Goal: Task Accomplishment & Management: Use online tool/utility

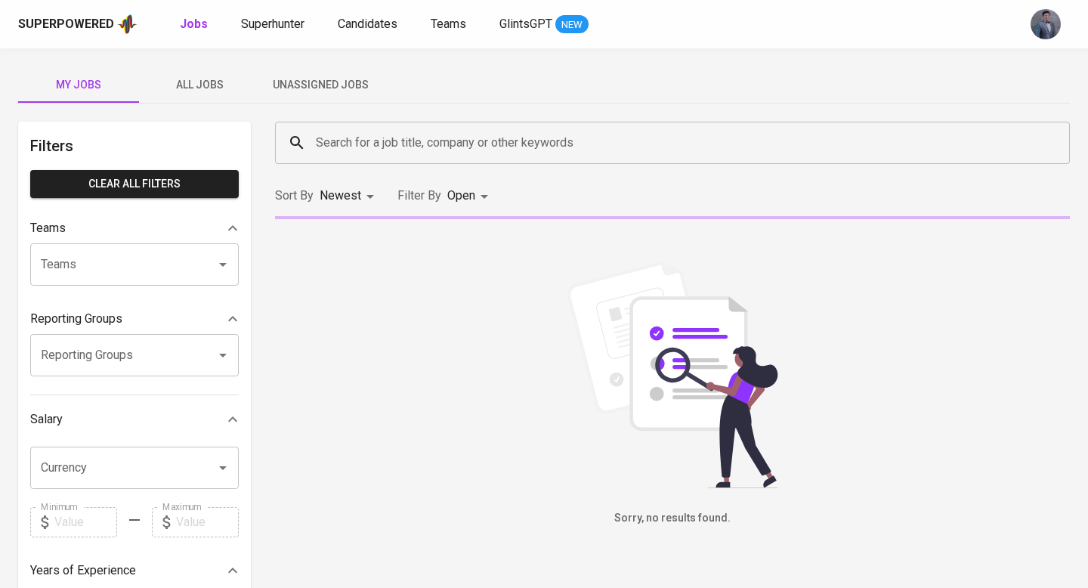
click at [306, 88] on span "Unassigned Jobs" at bounding box center [320, 85] width 103 height 19
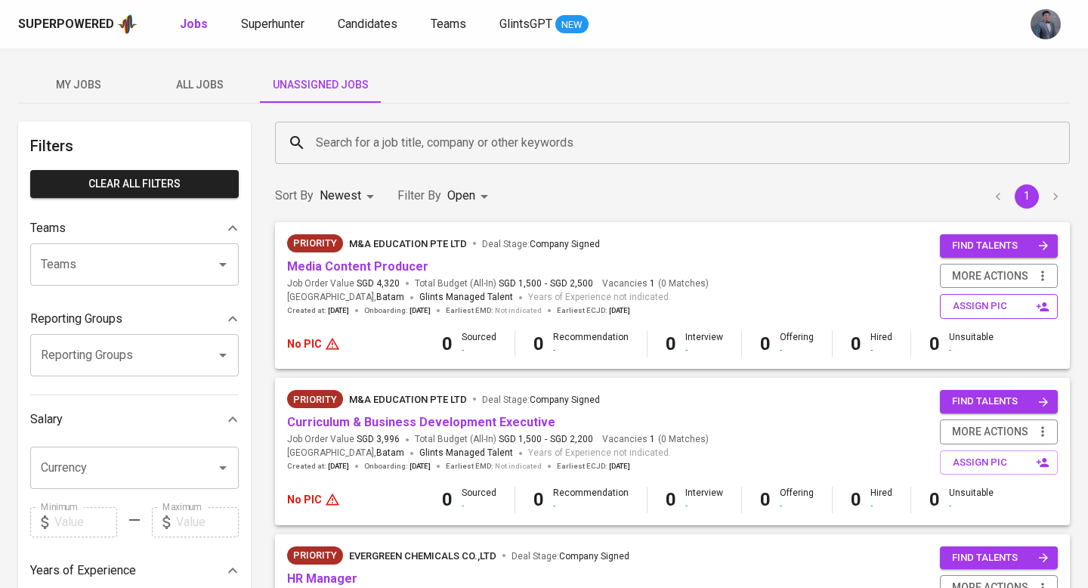
click at [956, 309] on span "assign pic" at bounding box center [1000, 306] width 95 height 17
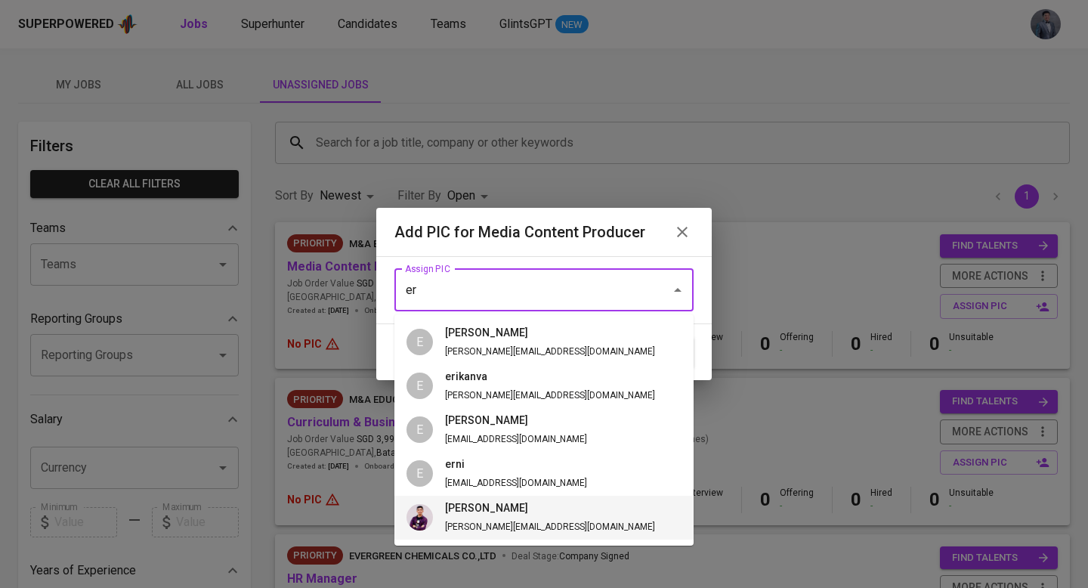
click at [485, 534] on span "erwin [EMAIL_ADDRESS][DOMAIN_NAME]" at bounding box center [550, 517] width 234 height 35
type input "[PERSON_NAME]"
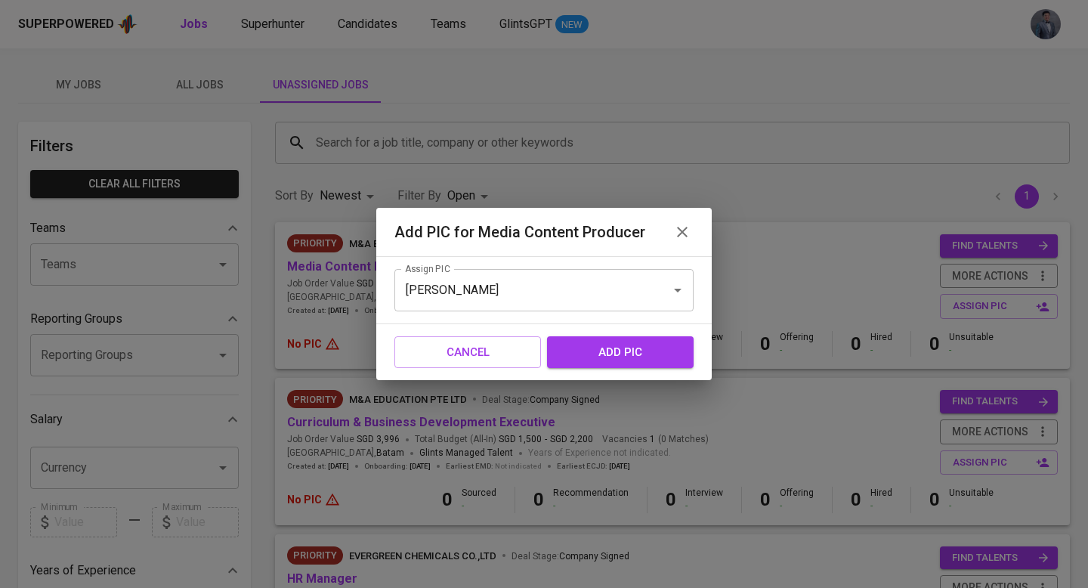
click at [593, 355] on span "add pic" at bounding box center [620, 352] width 113 height 20
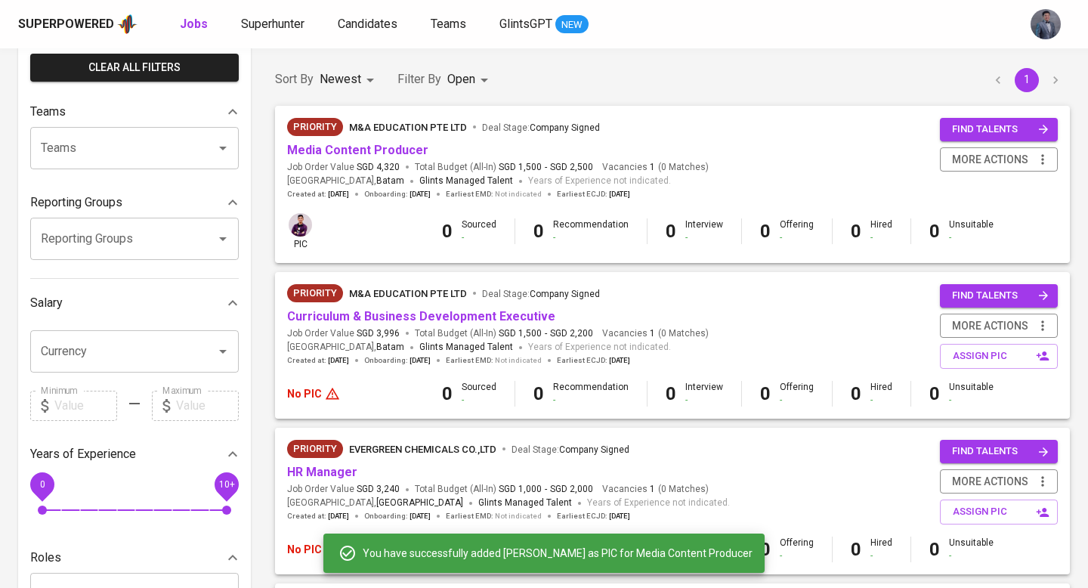
scroll to position [131, 0]
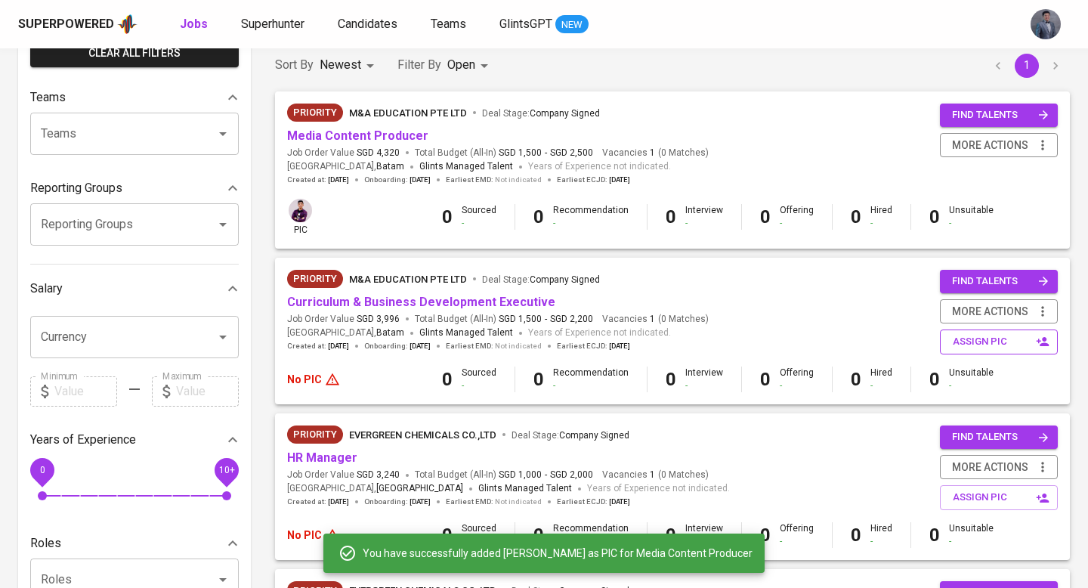
click at [966, 351] on span "assign pic" at bounding box center [1000, 341] width 95 height 17
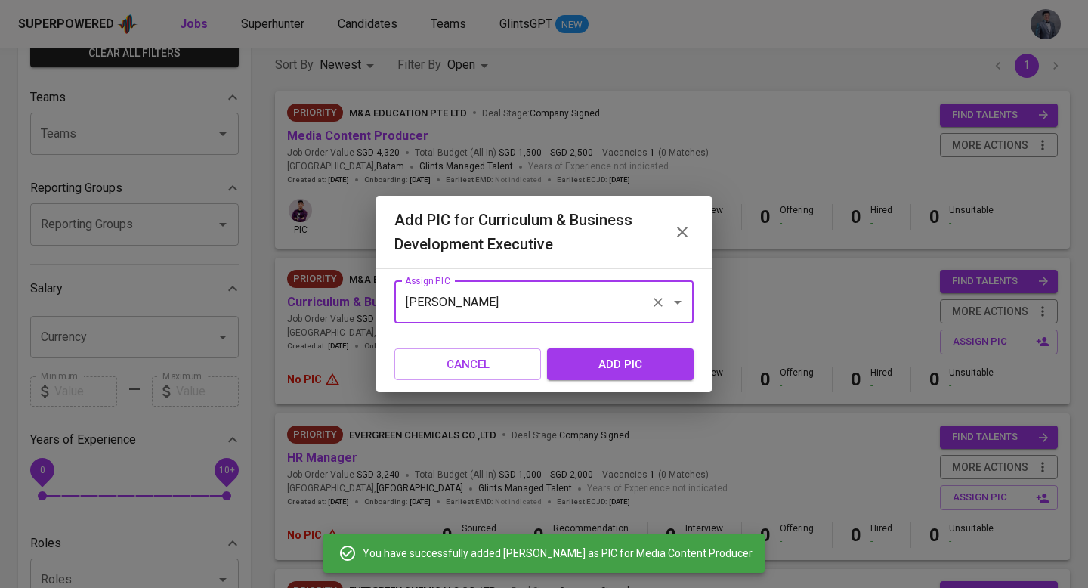
click at [524, 306] on input "[PERSON_NAME]" at bounding box center [522, 302] width 243 height 29
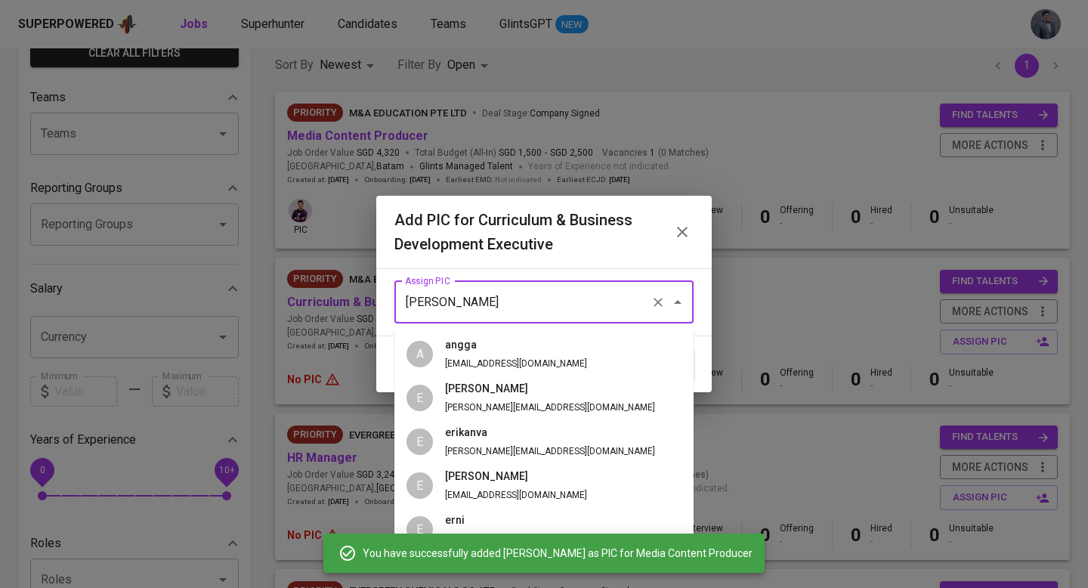
scroll to position [37, 0]
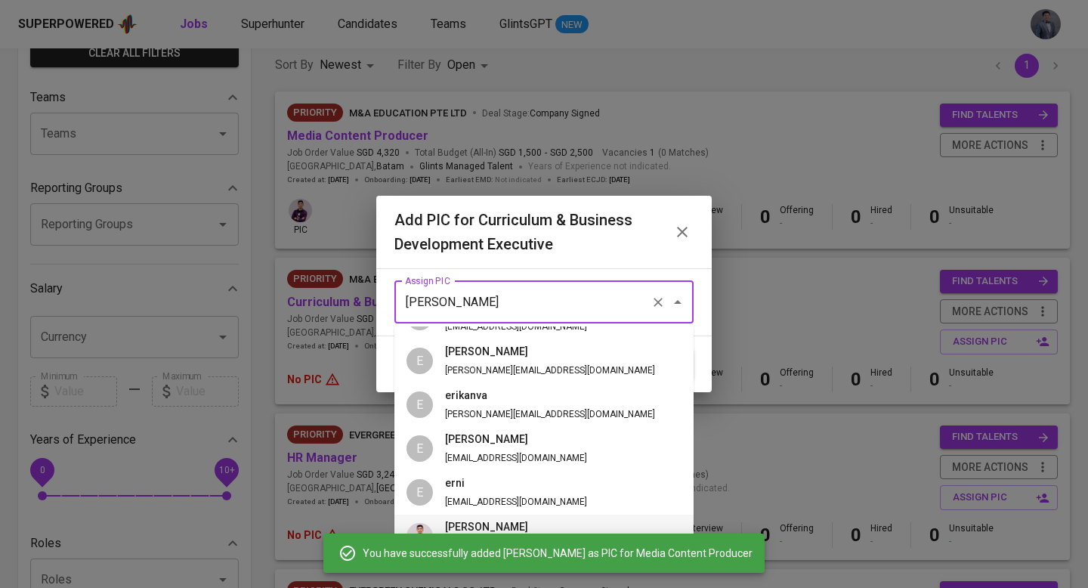
click at [491, 521] on h6 "[PERSON_NAME]" at bounding box center [550, 527] width 210 height 17
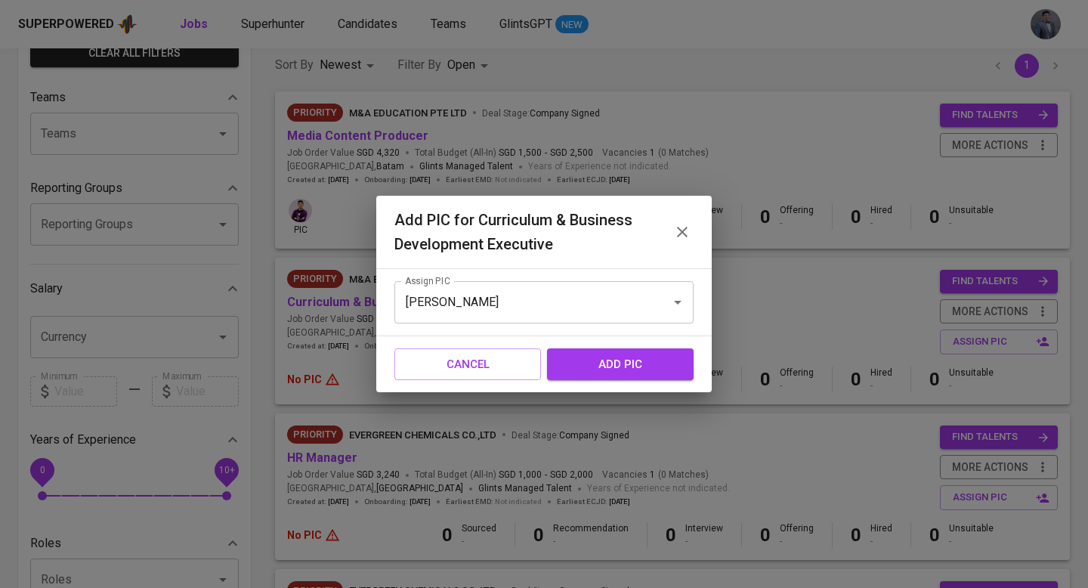
click at [608, 360] on span "add pic" at bounding box center [620, 364] width 113 height 20
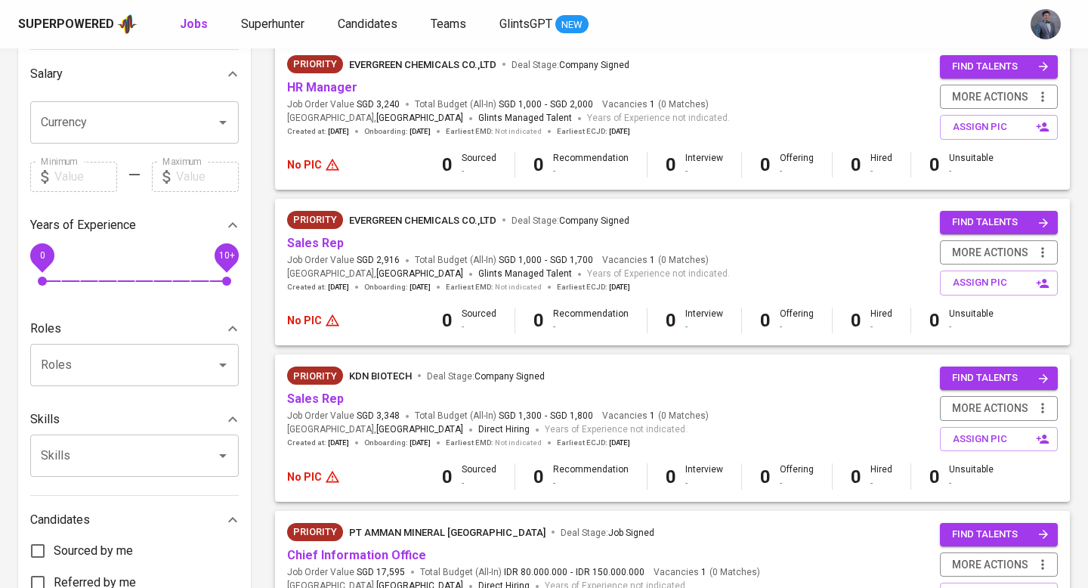
scroll to position [354, 0]
